Goal: Check status: Check status

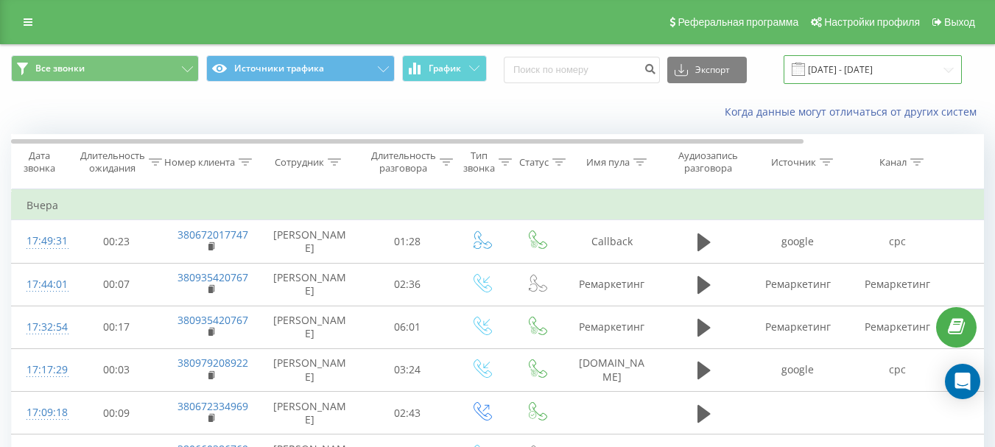
click at [855, 64] on input "[DATE] - [DATE]" at bounding box center [873, 69] width 178 height 29
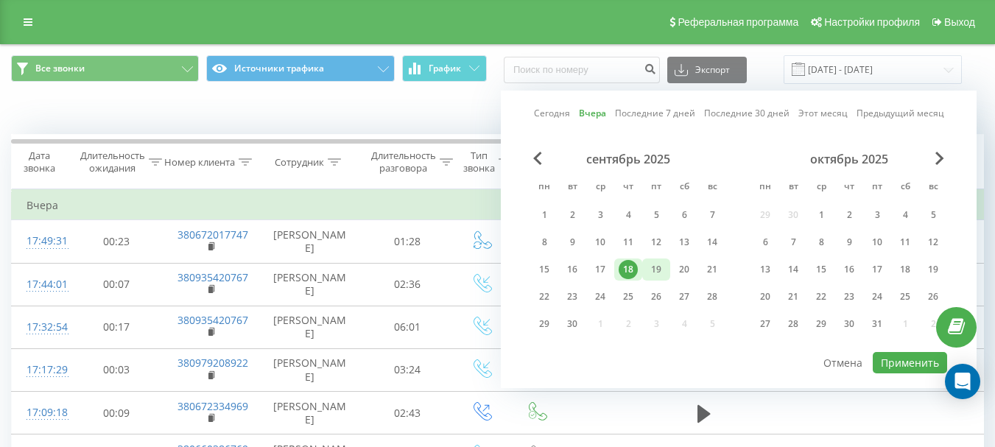
click at [663, 268] on div "19" at bounding box center [656, 269] width 19 height 19
click at [889, 360] on button "Применить" at bounding box center [910, 362] width 74 height 21
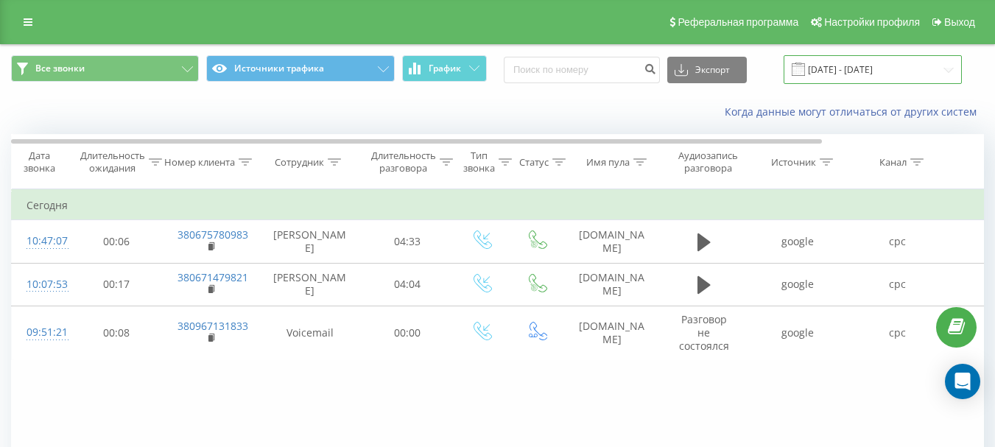
click at [837, 70] on input "[DATE] - [DATE]" at bounding box center [873, 69] width 178 height 29
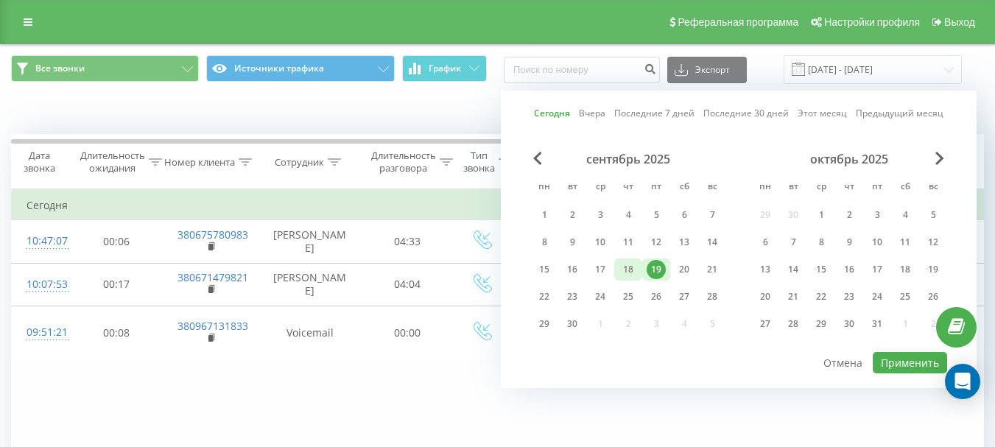
click at [634, 273] on div "18" at bounding box center [628, 269] width 19 height 19
click at [889, 361] on button "Применить" at bounding box center [910, 362] width 74 height 21
type input "[DATE] - [DATE]"
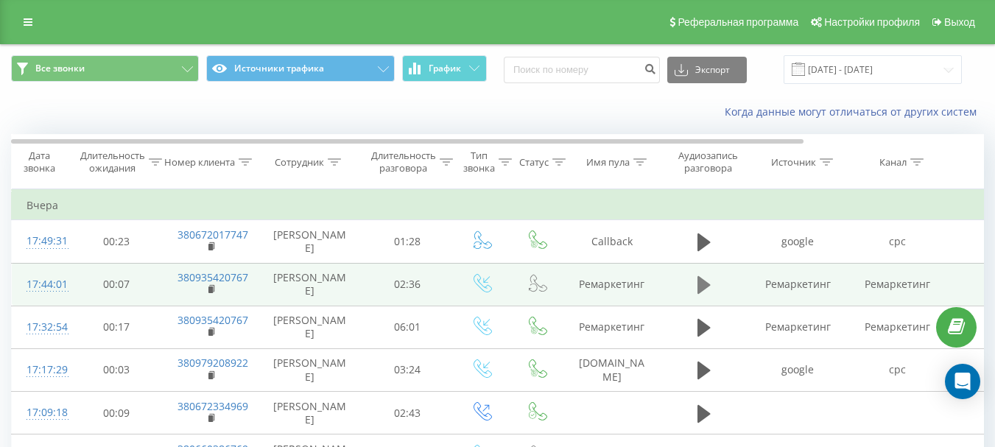
click at [697, 284] on icon at bounding box center [703, 285] width 13 height 18
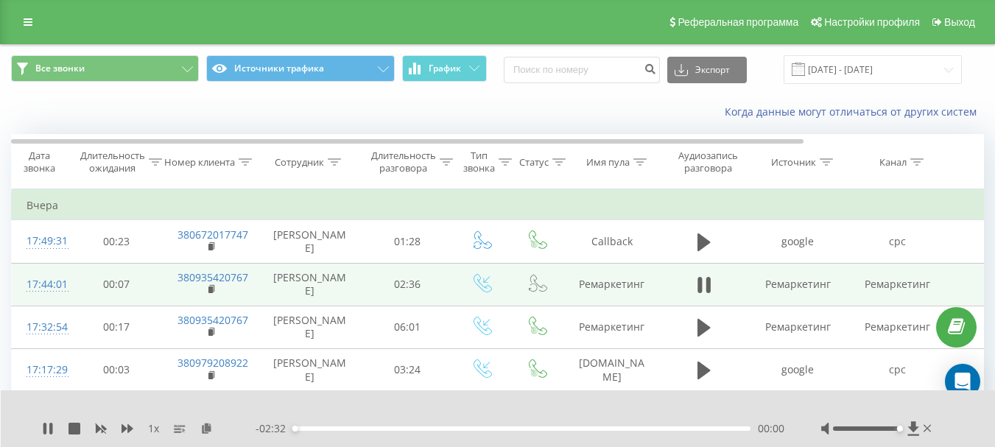
drag, startPoint x: 865, startPoint y: 430, endPoint x: 899, endPoint y: 429, distance: 33.9
click at [899, 429] on div "Accessibility label" at bounding box center [900, 429] width 6 height 6
click at [704, 287] on icon at bounding box center [703, 285] width 13 height 21
